Goal: Task Accomplishment & Management: Use online tool/utility

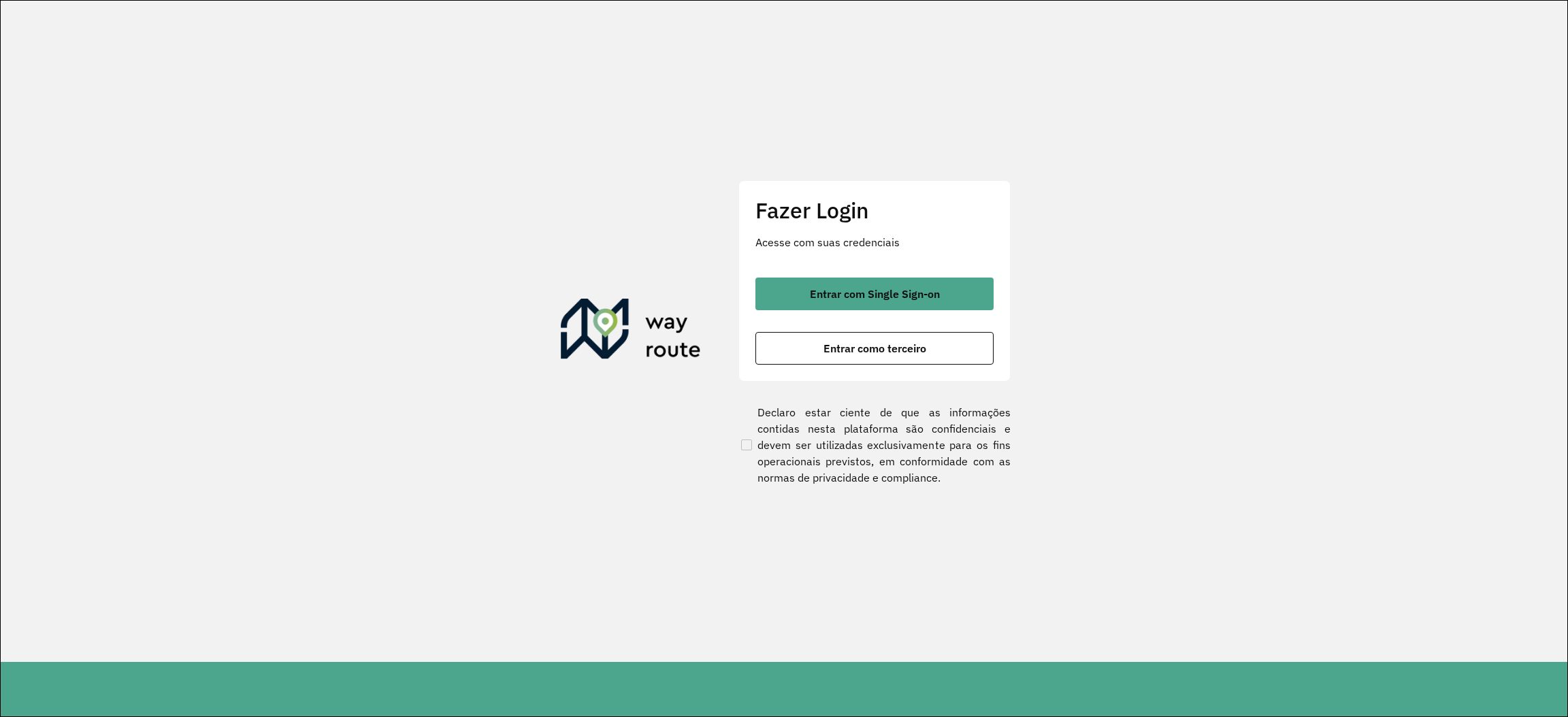
click at [915, 273] on div "Fazer Login Acesse com suas credenciais Entrar com Single Sign-on Entrar como t…" at bounding box center [874, 281] width 272 height 202
drag, startPoint x: 909, startPoint y: 287, endPoint x: 909, endPoint y: 297, distance: 10.0
click at [909, 294] on button "Entrar com Single Sign-on" at bounding box center [874, 294] width 238 height 33
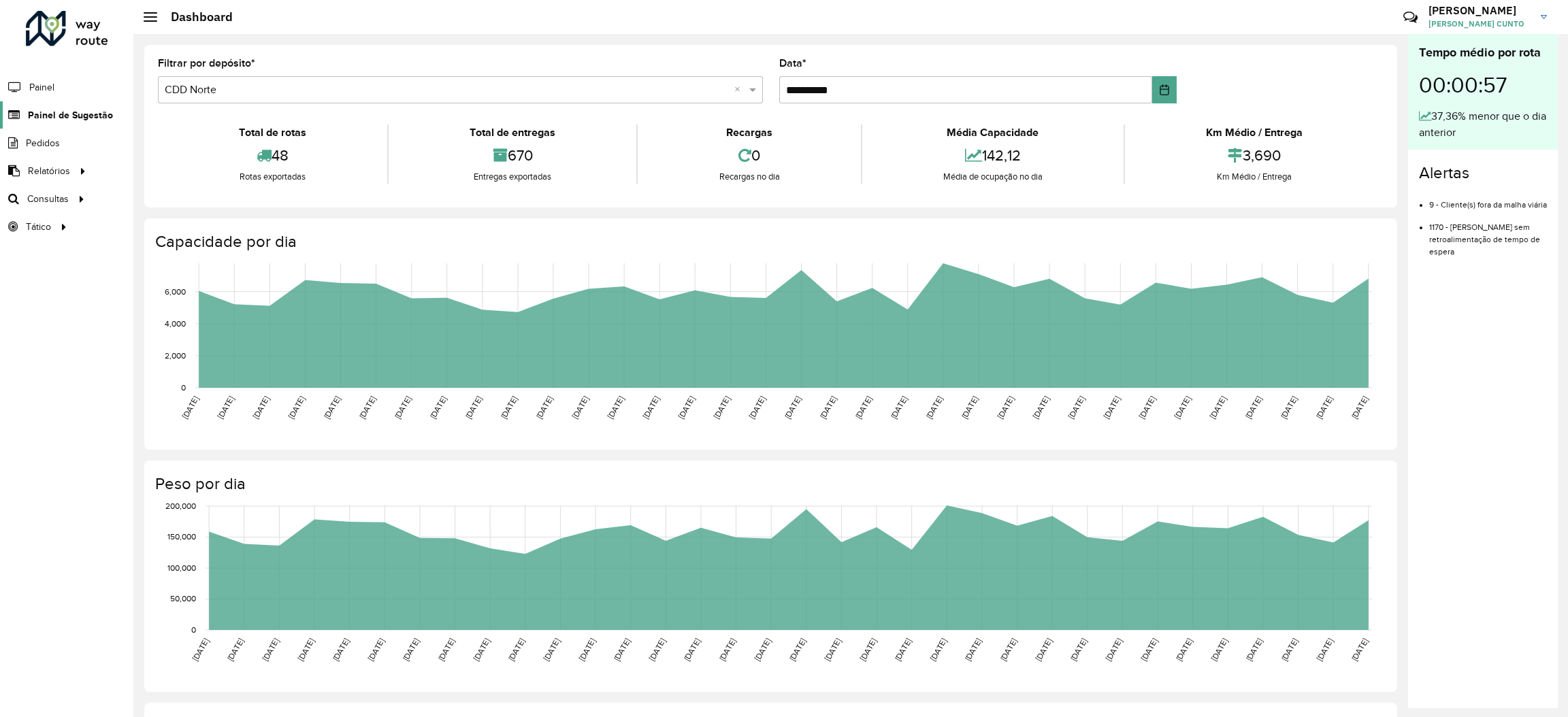
click at [66, 104] on link "Painel de Sugestão" at bounding box center [56, 115] width 113 height 27
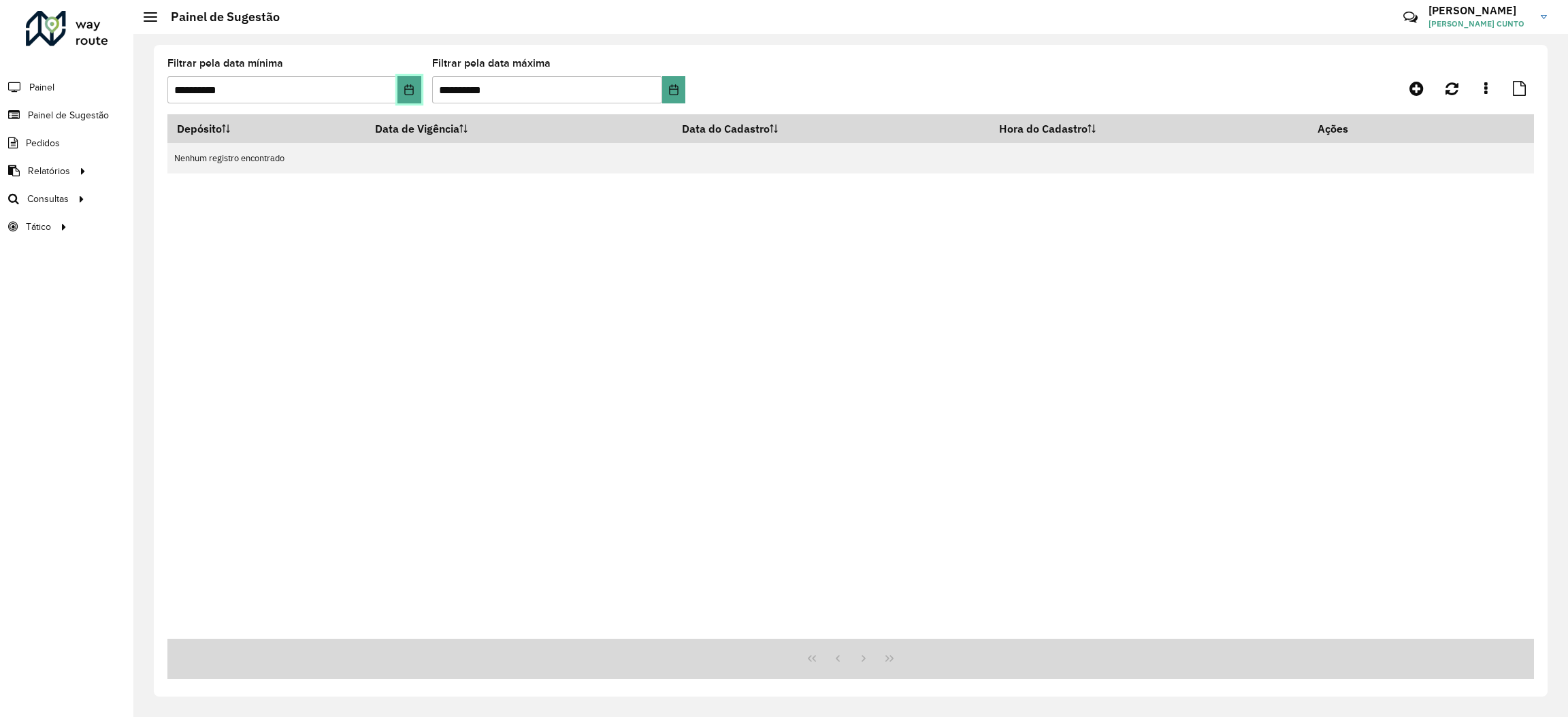
click at [406, 89] on icon "Choose Date" at bounding box center [409, 89] width 9 height 11
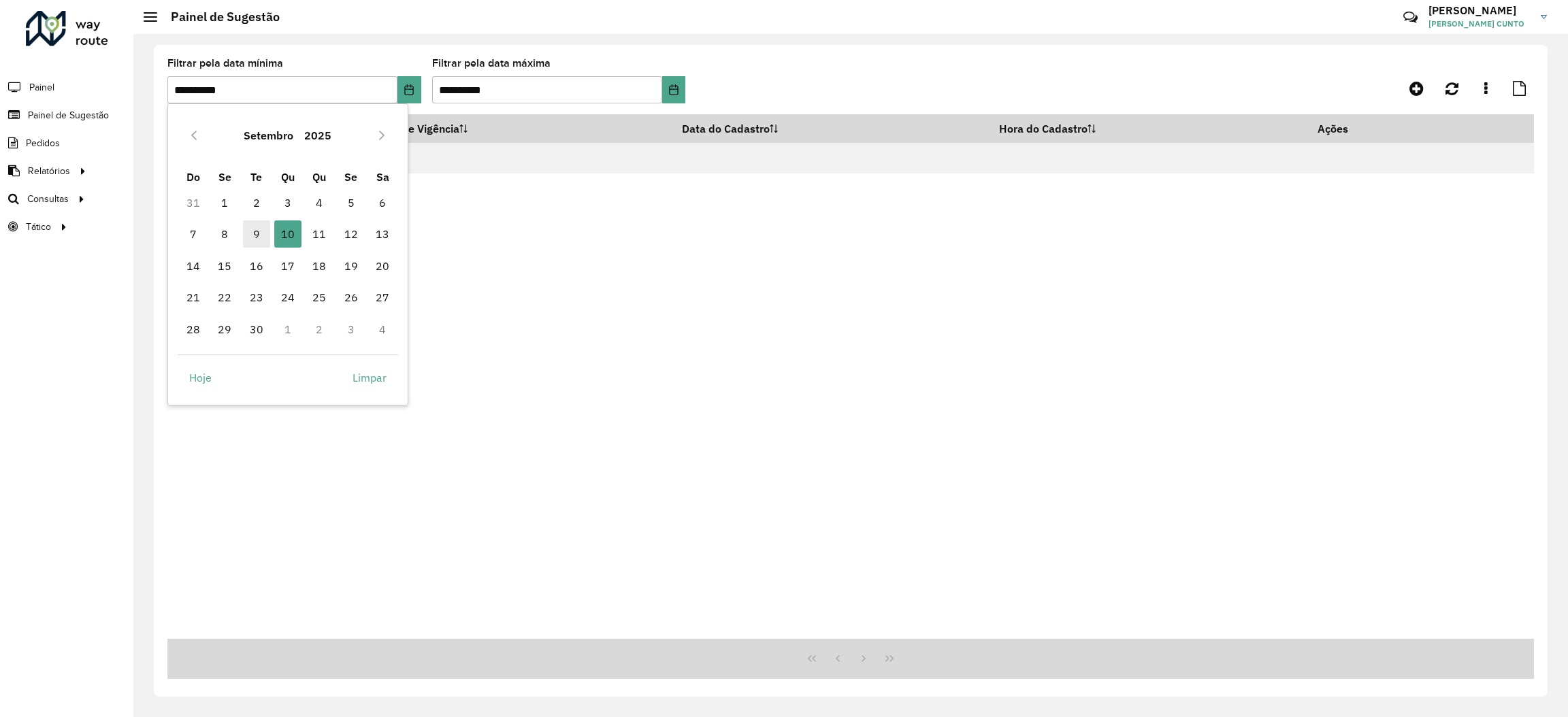
click at [260, 229] on span "9" at bounding box center [256, 234] width 27 height 27
type input "**********"
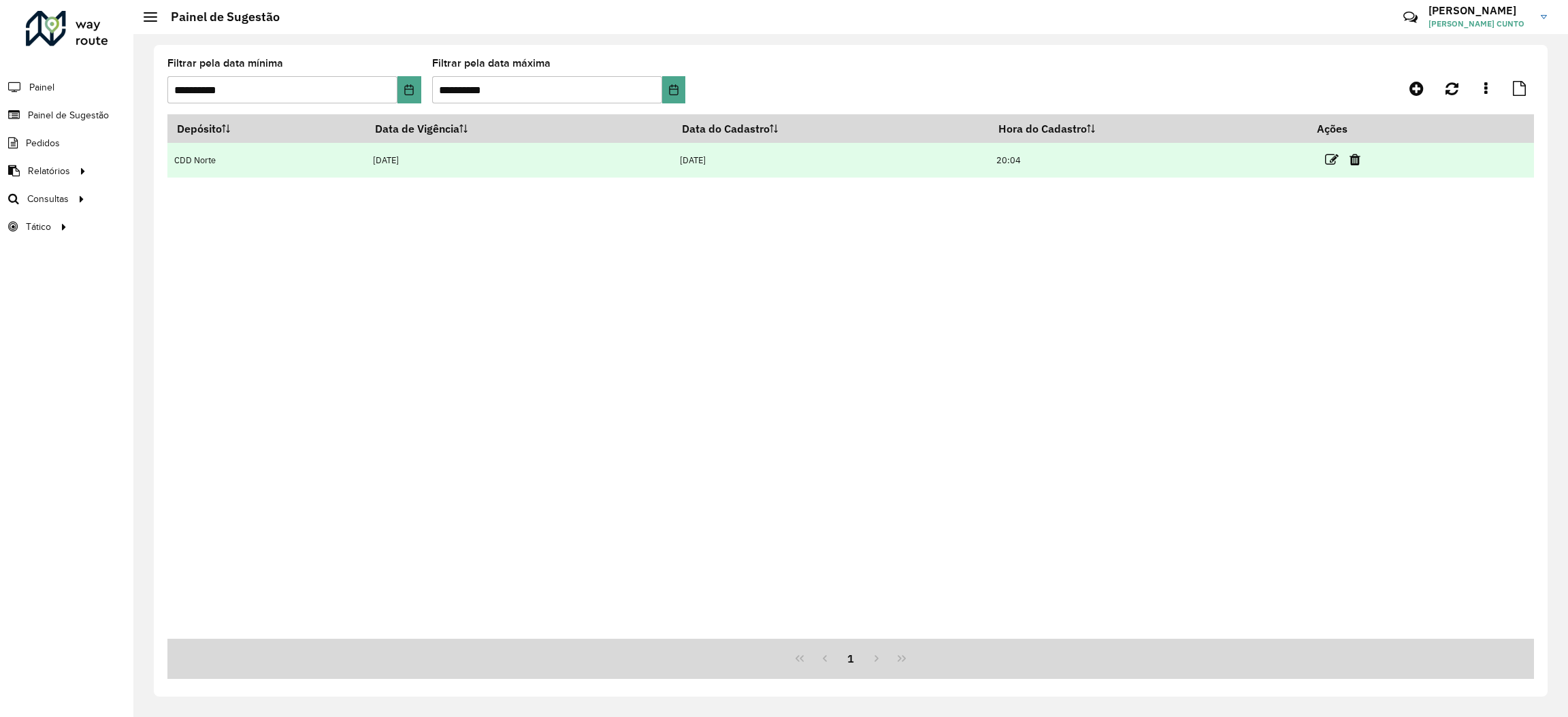
click at [528, 156] on td "[DATE]" at bounding box center [518, 160] width 306 height 35
click at [1338, 161] on icon at bounding box center [1332, 159] width 13 height 13
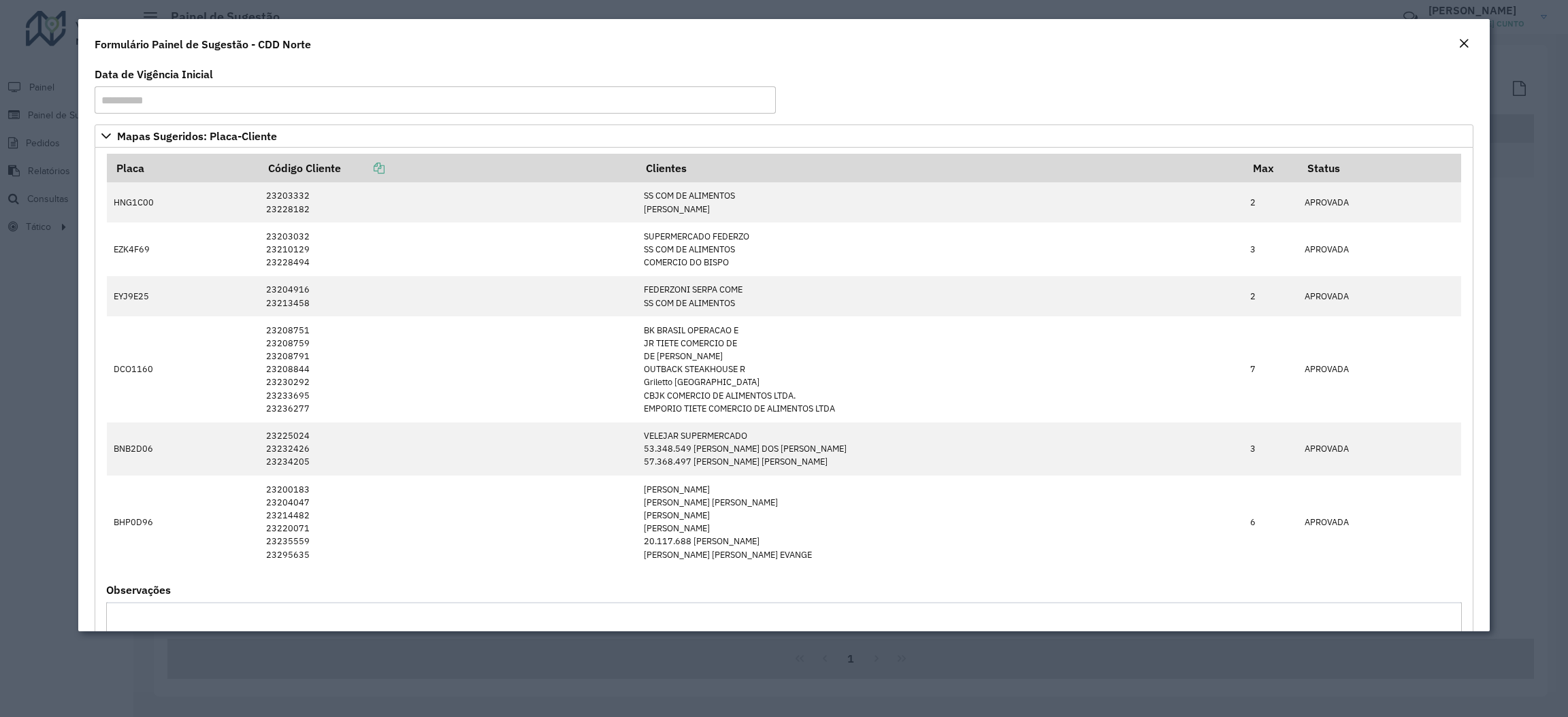
click at [1460, 40] on em "Close" at bounding box center [1463, 43] width 11 height 11
